Goal: Transaction & Acquisition: Subscribe to service/newsletter

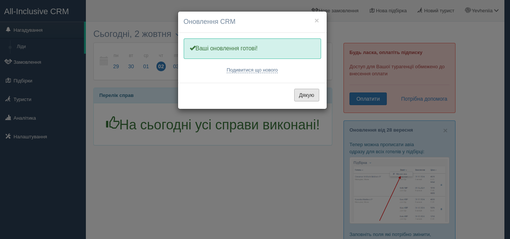
click at [310, 95] on button "Дякую" at bounding box center [306, 95] width 25 height 13
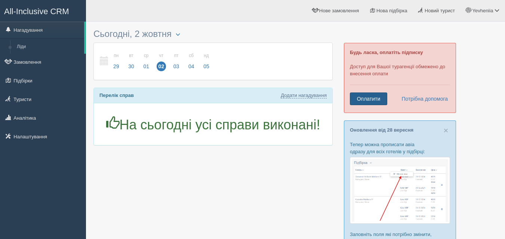
click at [367, 96] on link "Оплатити" at bounding box center [368, 99] width 37 height 13
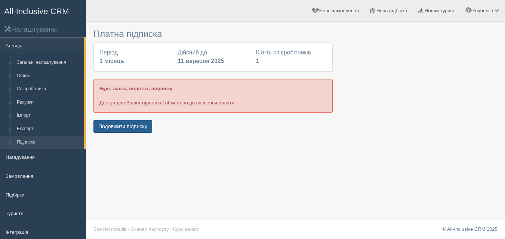
click at [121, 127] on button "Подовжити підписку" at bounding box center [122, 126] width 59 height 13
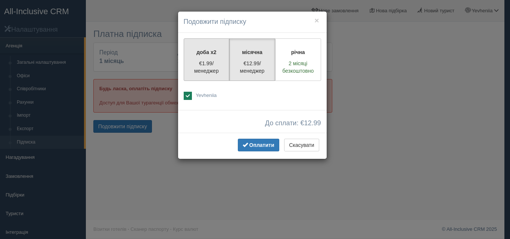
click at [202, 73] on p "€1.99/менеджер" at bounding box center [207, 67] width 36 height 15
radio input "true"
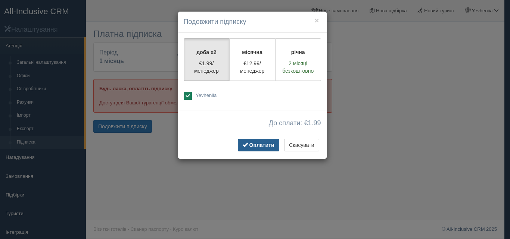
click at [256, 151] on button "Оплатити" at bounding box center [258, 145] width 41 height 13
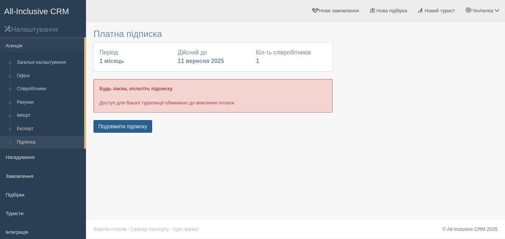
click at [126, 127] on button "Подовжити підписку" at bounding box center [122, 126] width 59 height 13
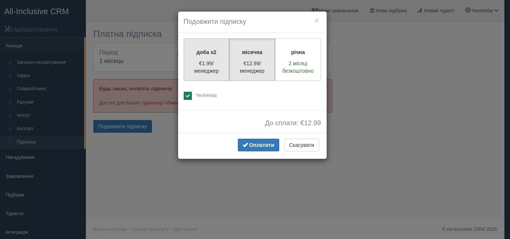
click at [205, 74] on p "€1.99/менеджер" at bounding box center [207, 67] width 36 height 15
radio input "true"
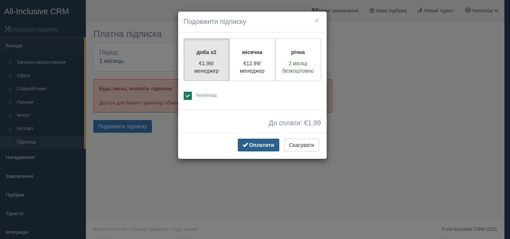
click at [243, 147] on span "button" at bounding box center [245, 144] width 5 height 5
